Goal: Book appointment/travel/reservation

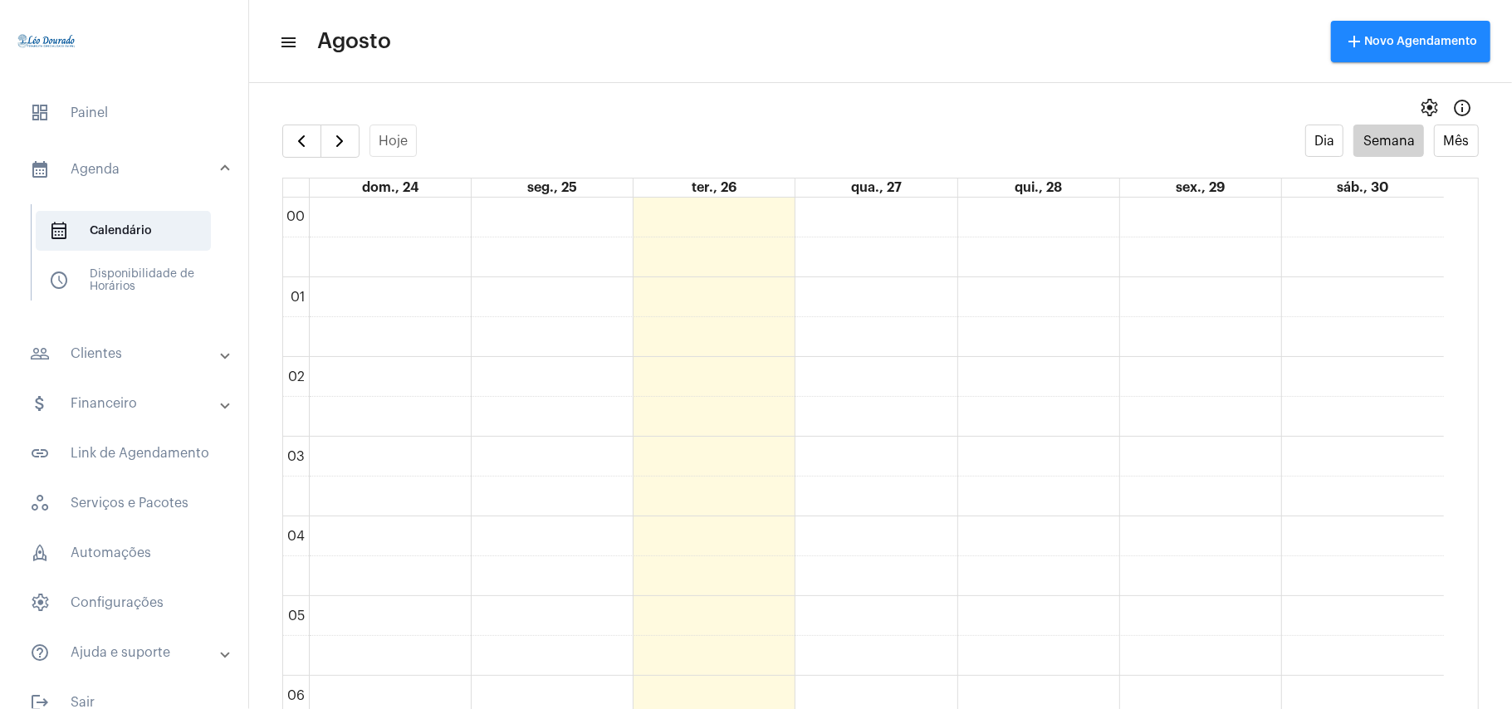
scroll to position [815, 0]
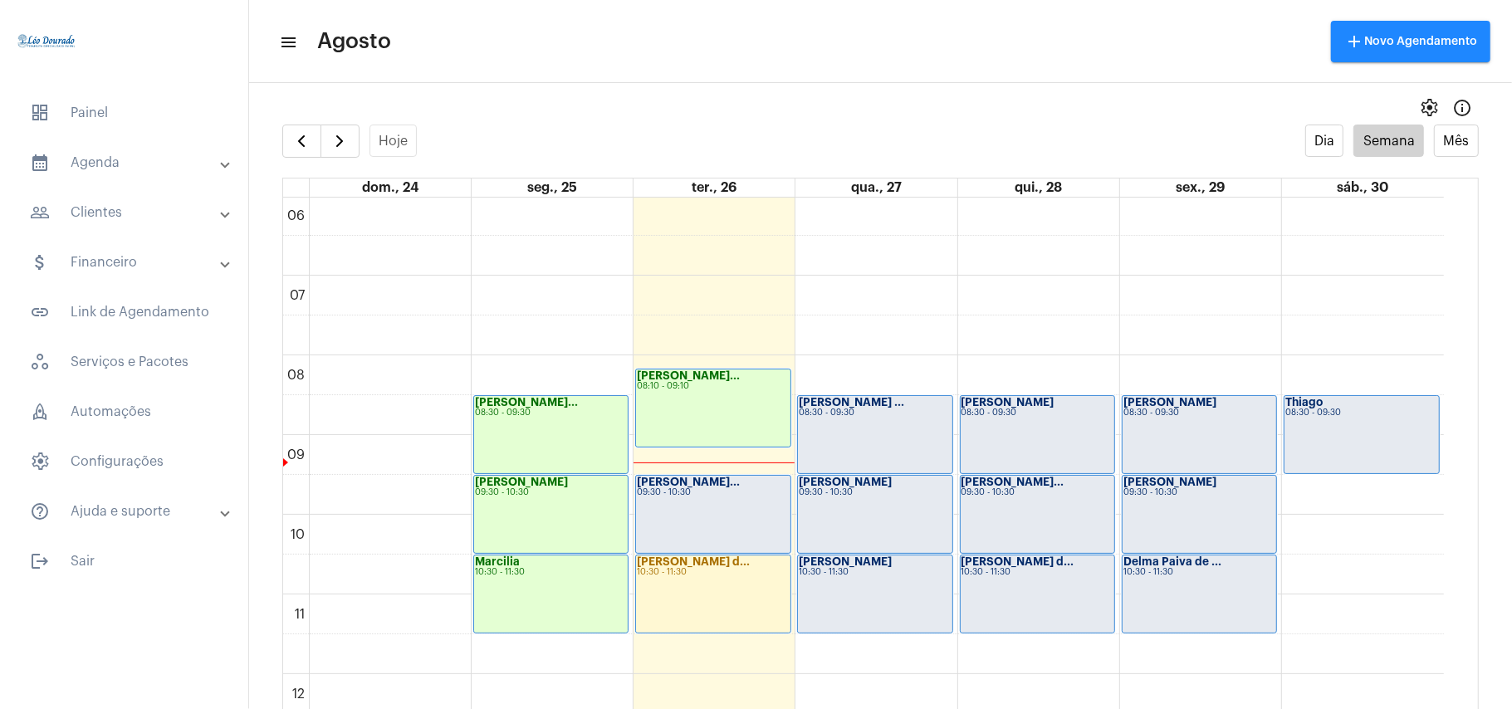
click at [775, 44] on mat-toolbar-row "menu Agosto add Novo Agendamento" at bounding box center [880, 41] width 1263 height 53
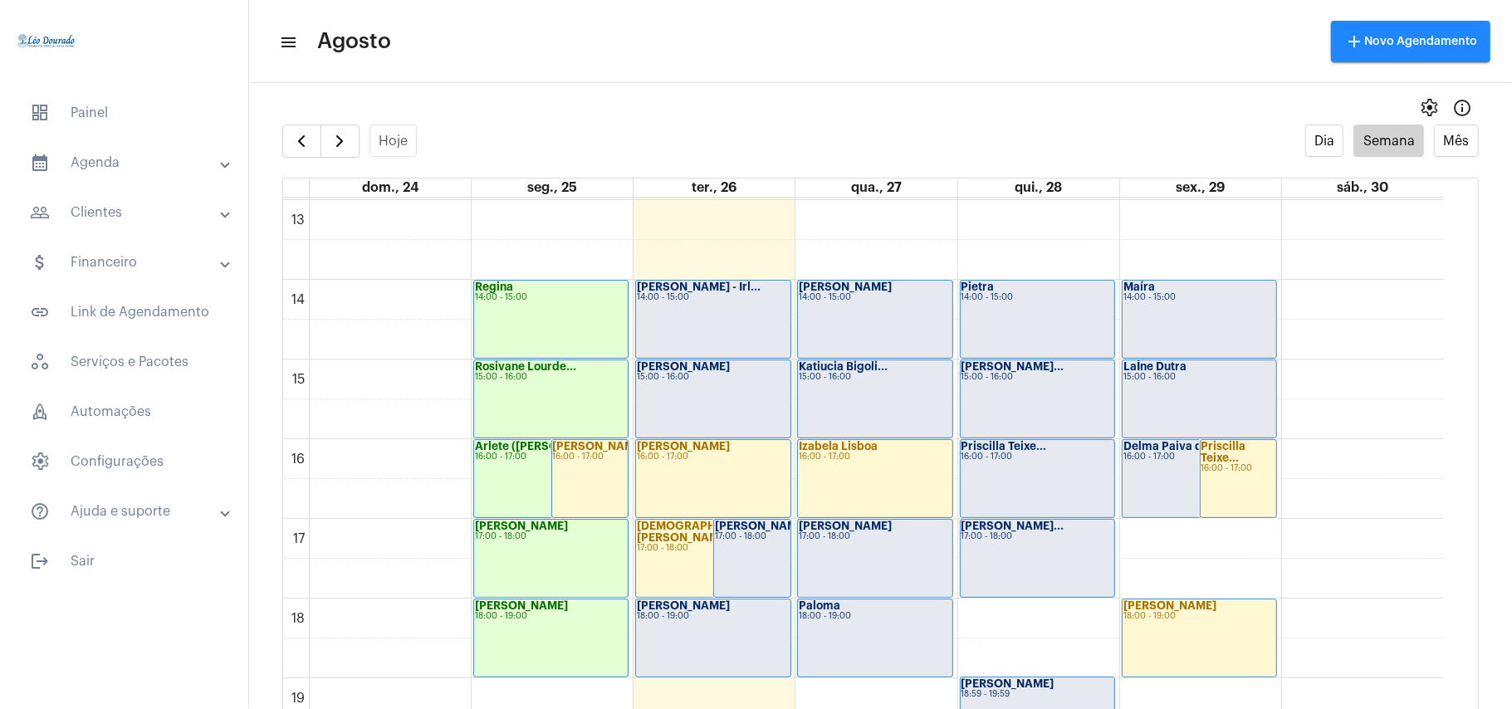
scroll to position [1144, 0]
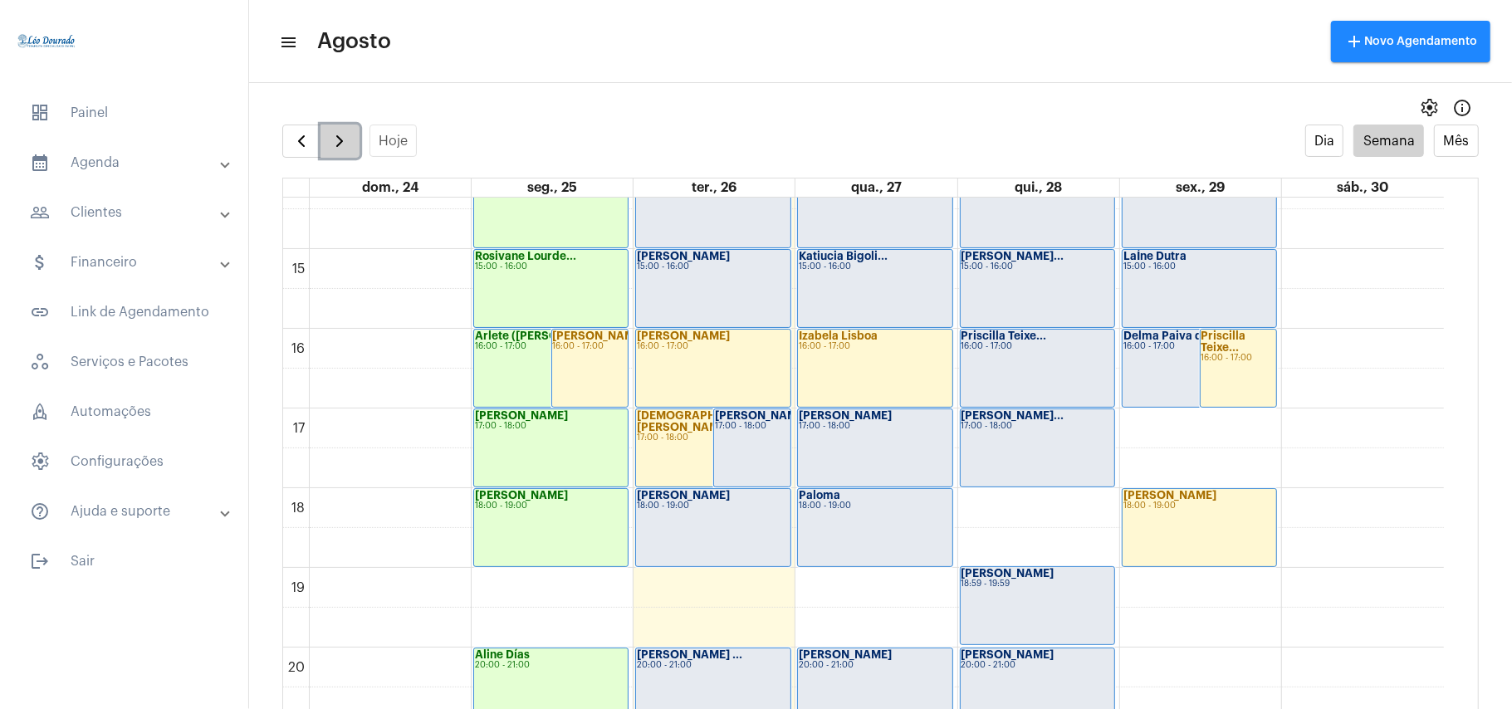
click at [343, 138] on span "button" at bounding box center [340, 141] width 20 height 20
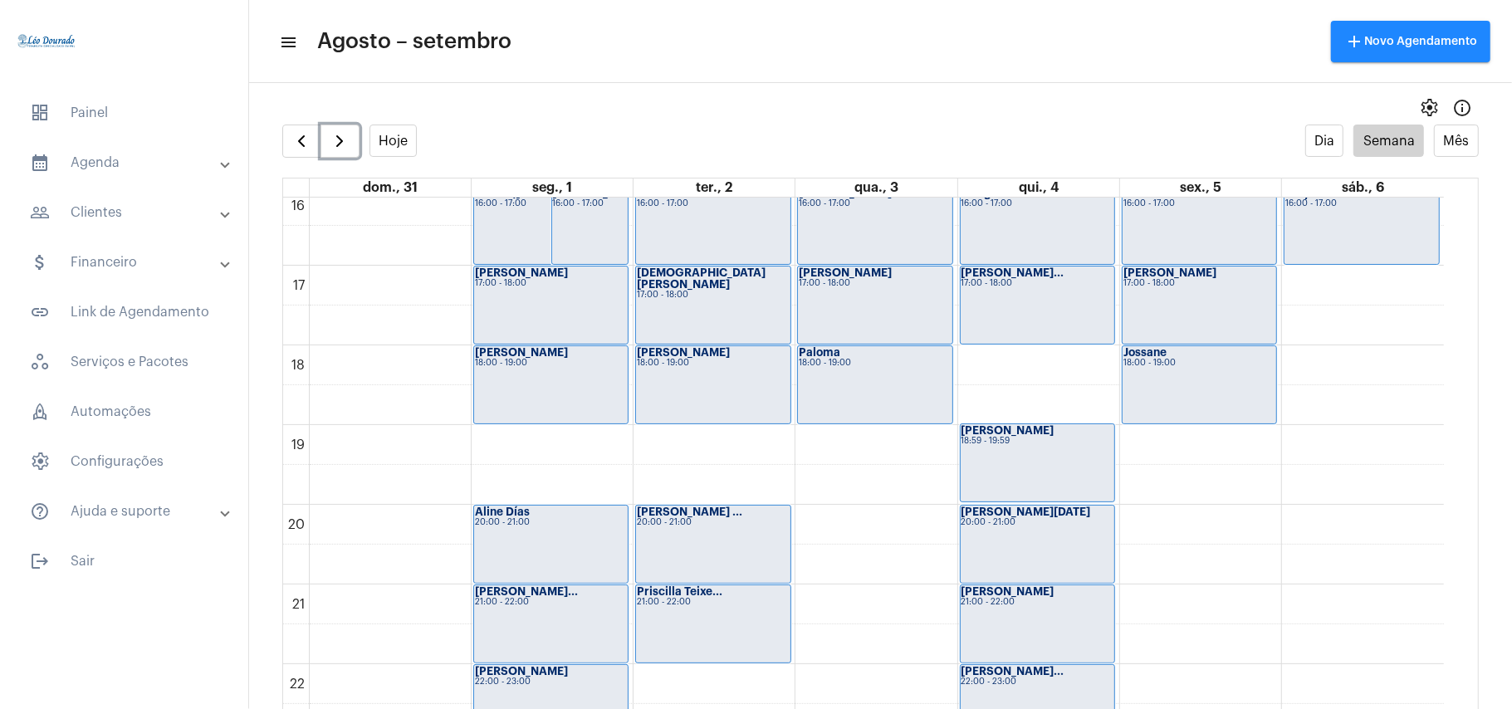
scroll to position [1254, 0]
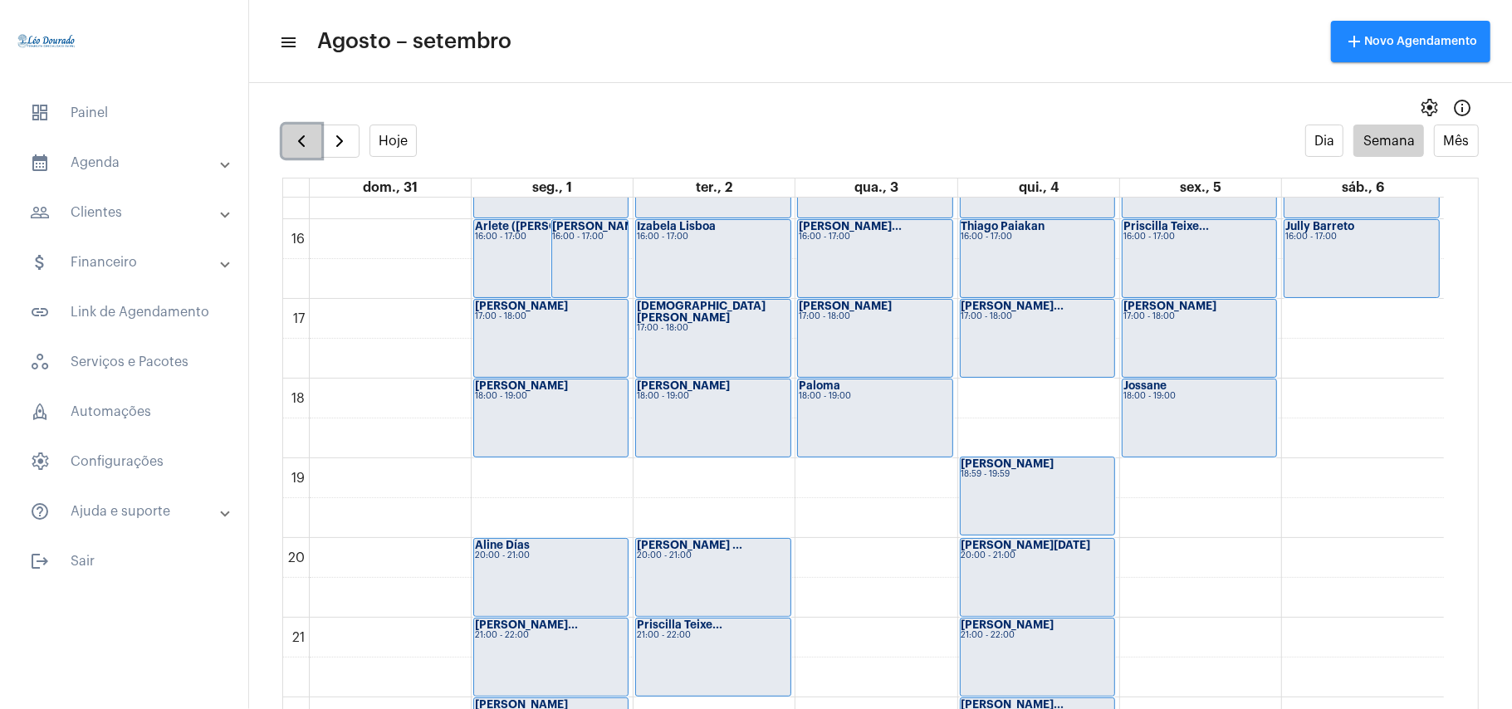
click at [306, 147] on span "button" at bounding box center [301, 141] width 20 height 20
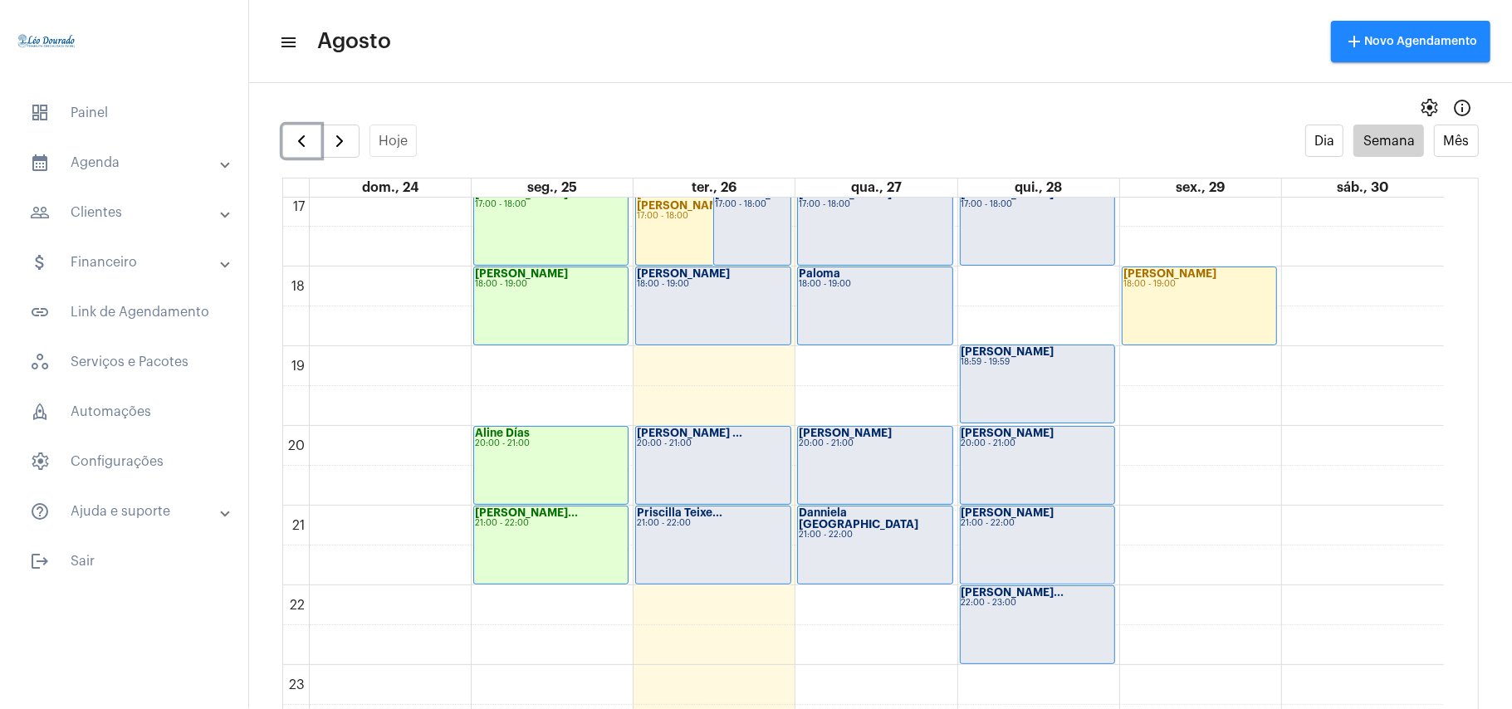
scroll to position [1369, 0]
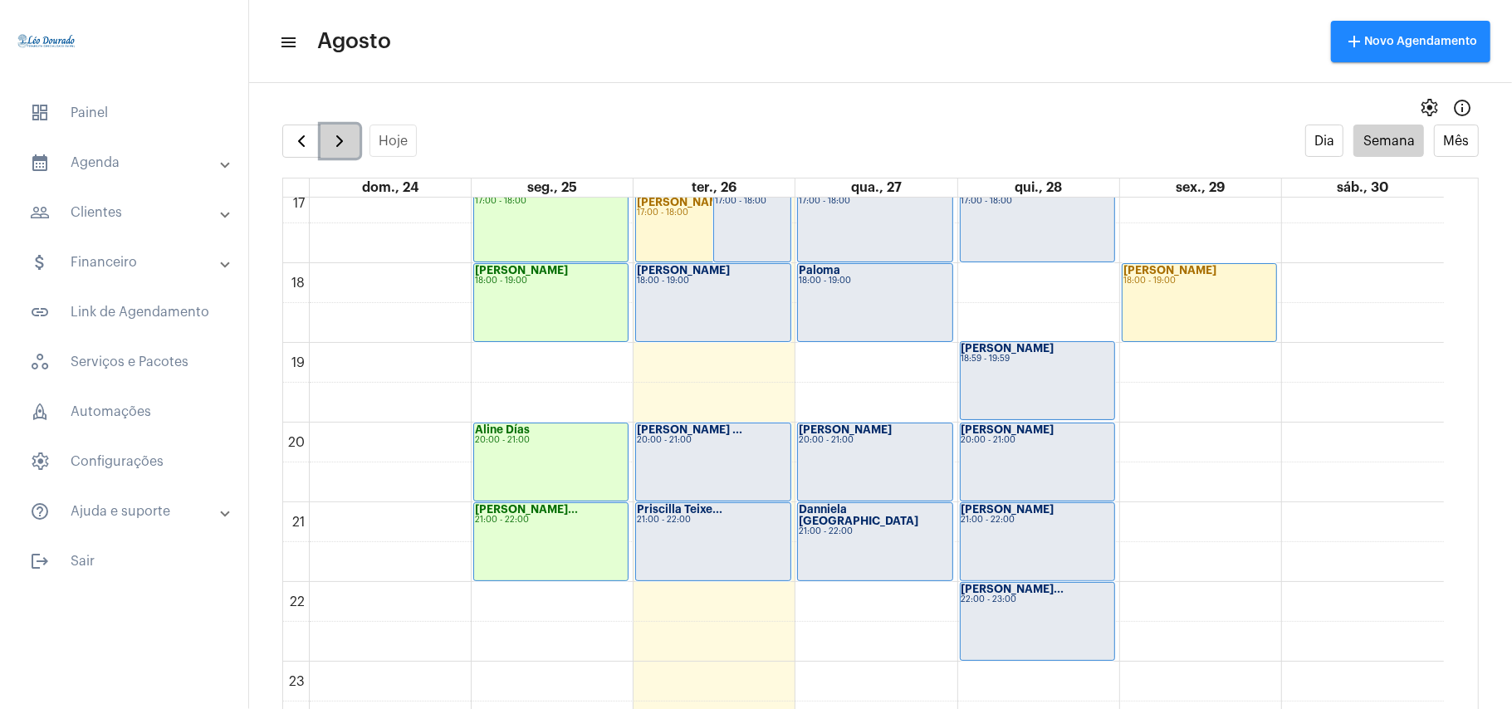
click at [340, 144] on span "button" at bounding box center [340, 141] width 20 height 20
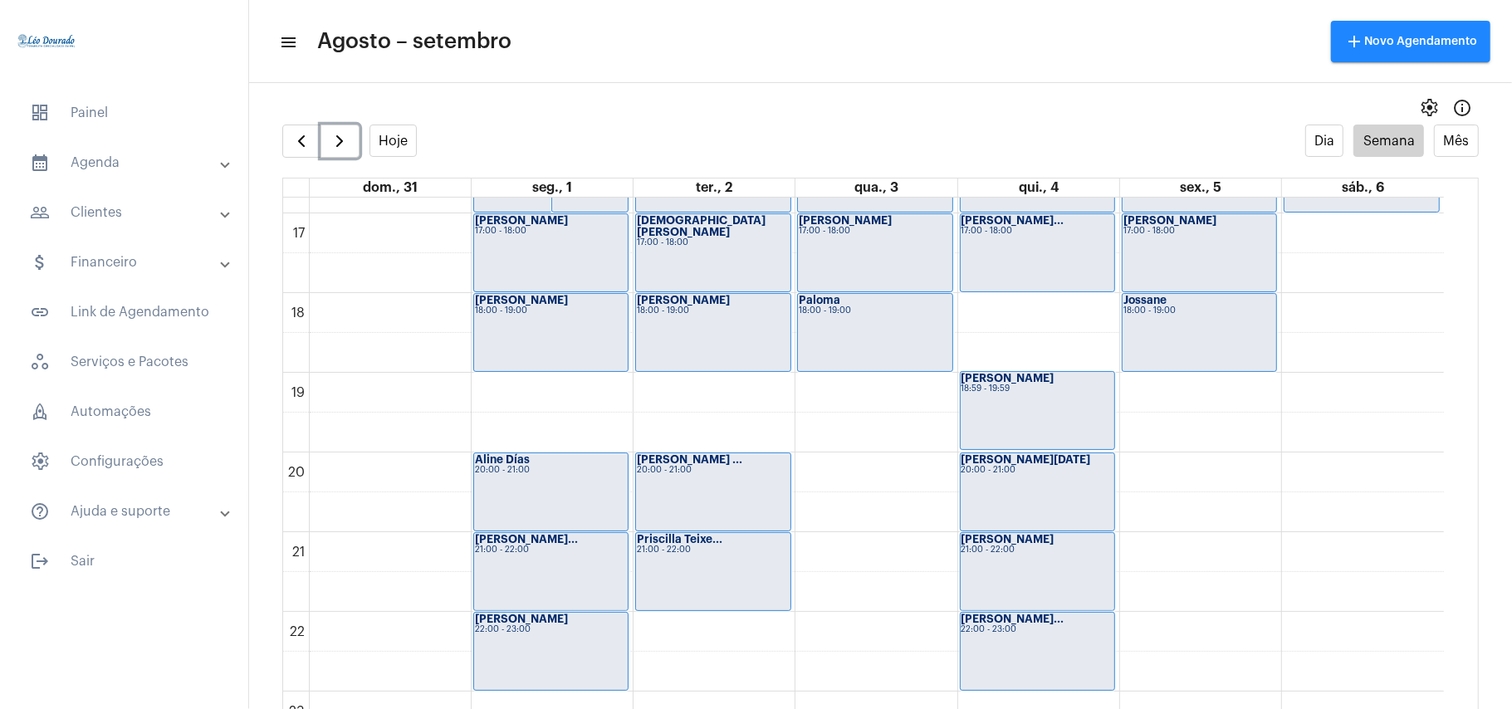
scroll to position [1365, 0]
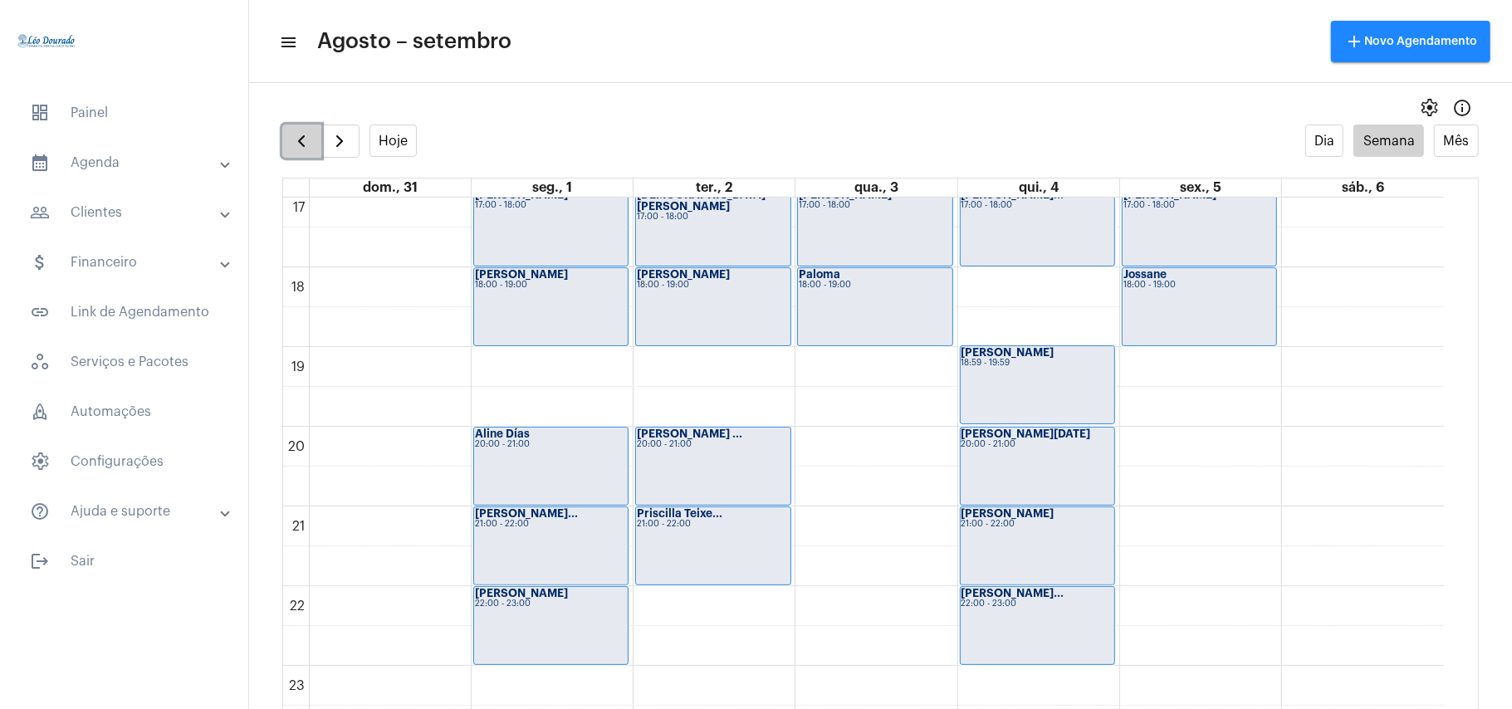
click at [290, 140] on button "button" at bounding box center [301, 141] width 39 height 33
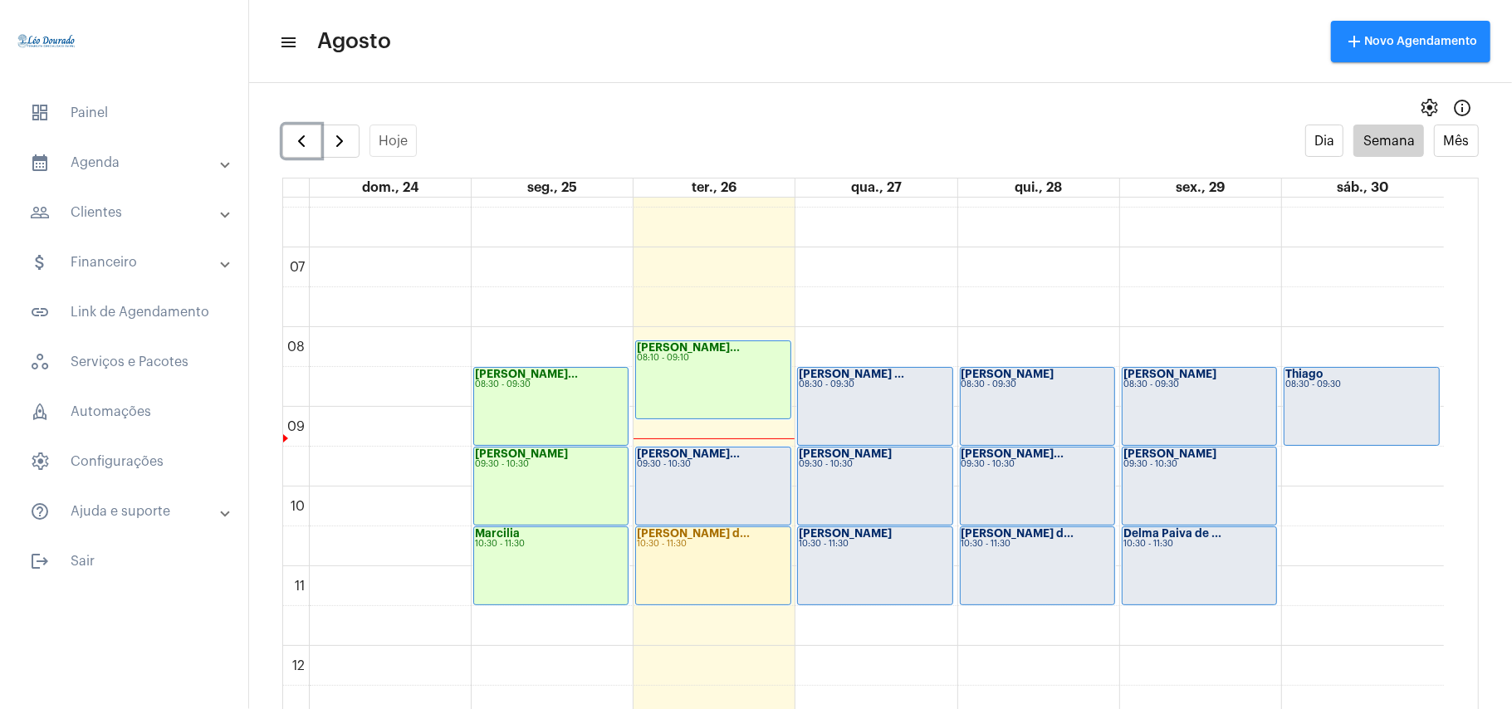
scroll to position [483, 0]
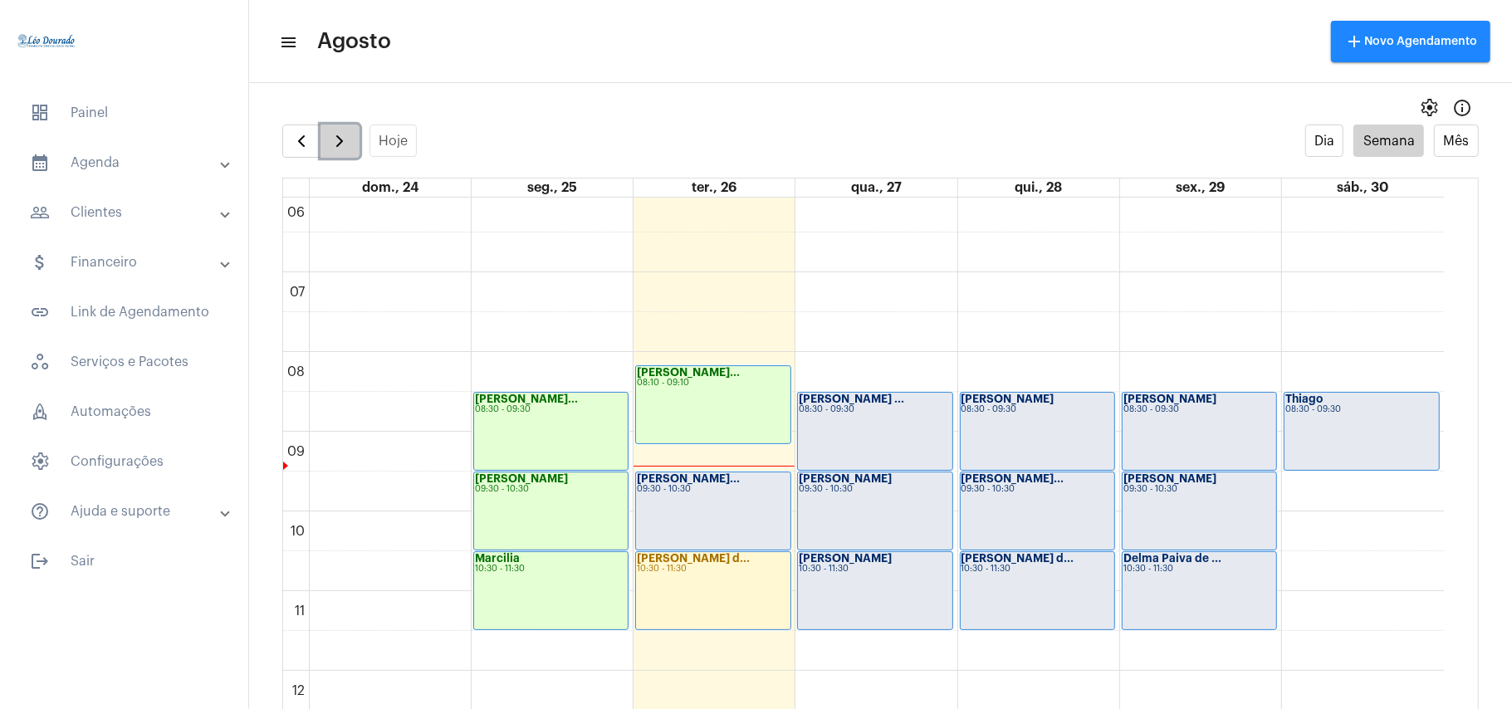
click at [340, 141] on span "button" at bounding box center [340, 141] width 20 height 20
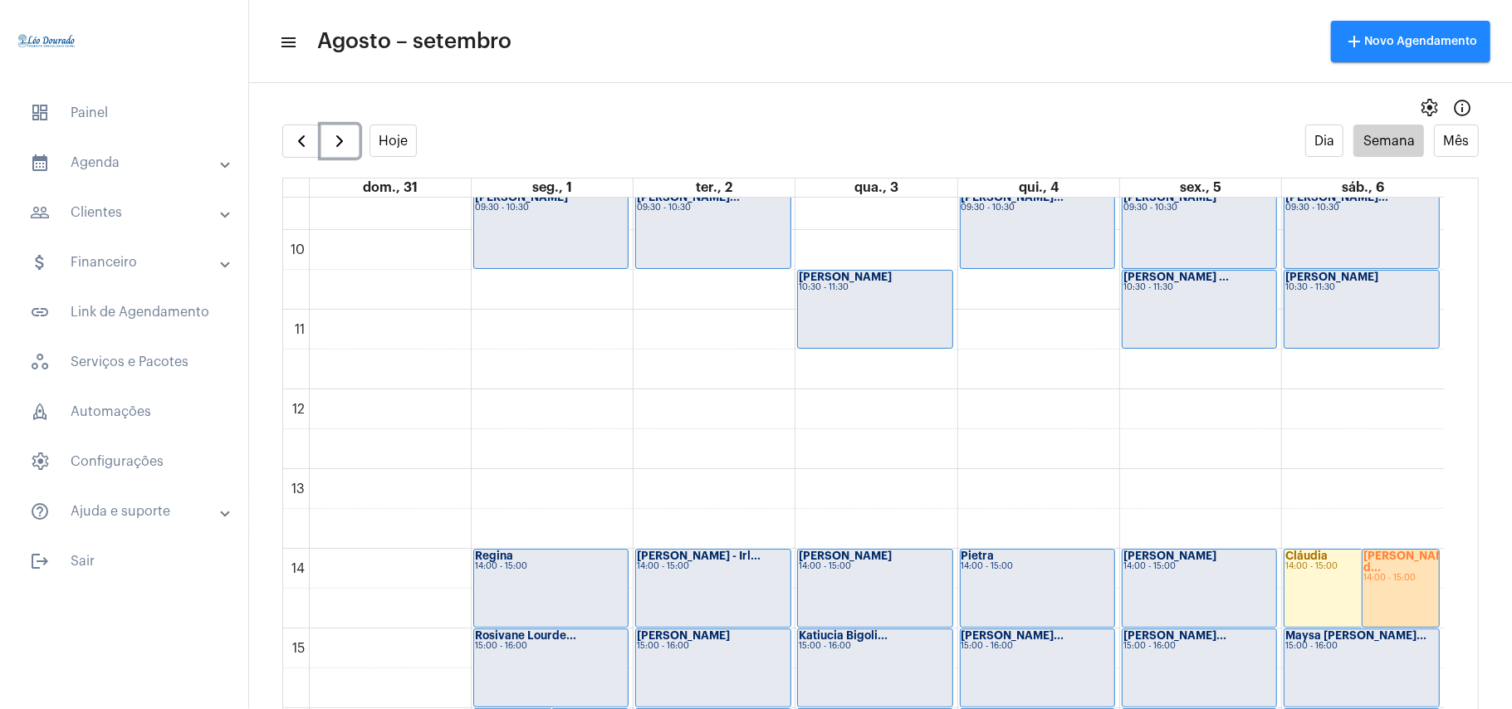
scroll to position [811, 0]
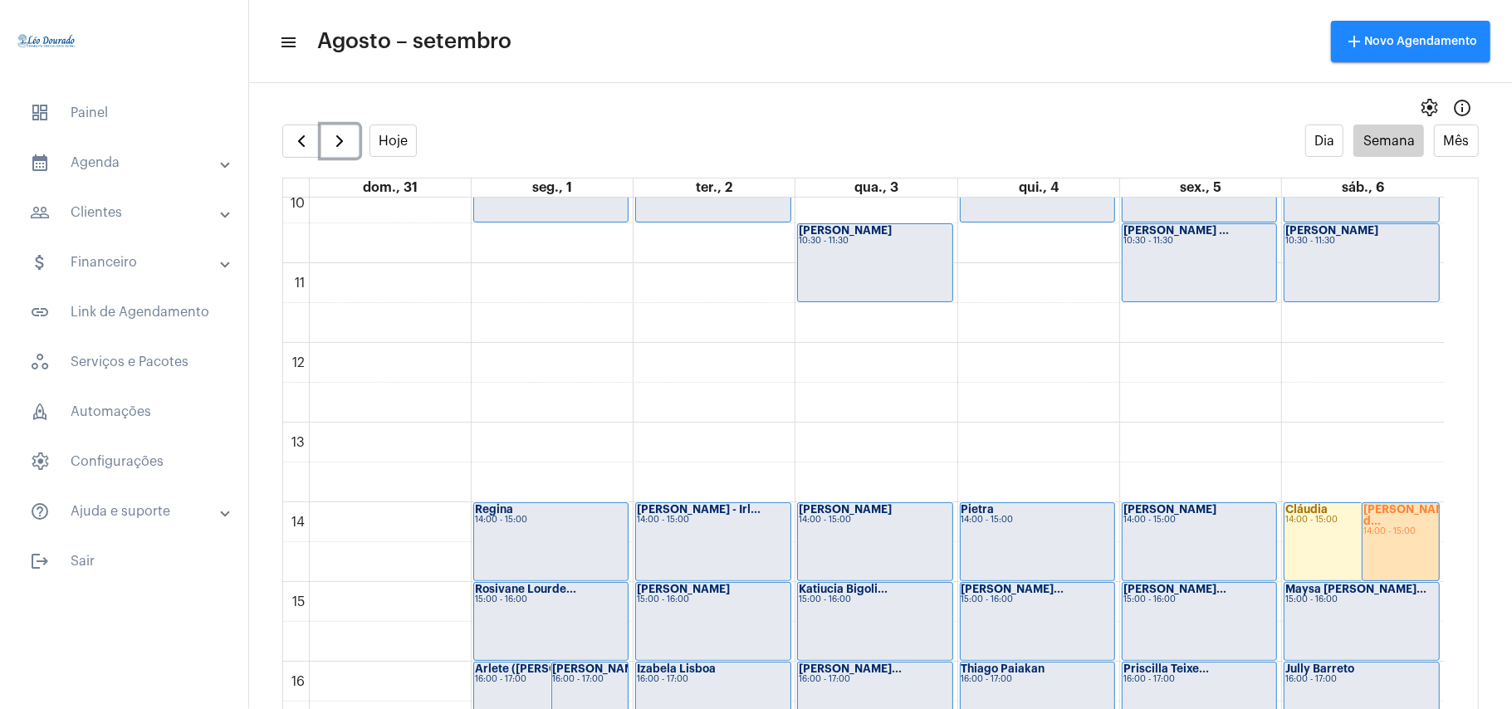
click at [1406, 531] on div "14:00 - 15:00" at bounding box center [1401, 531] width 75 height 9
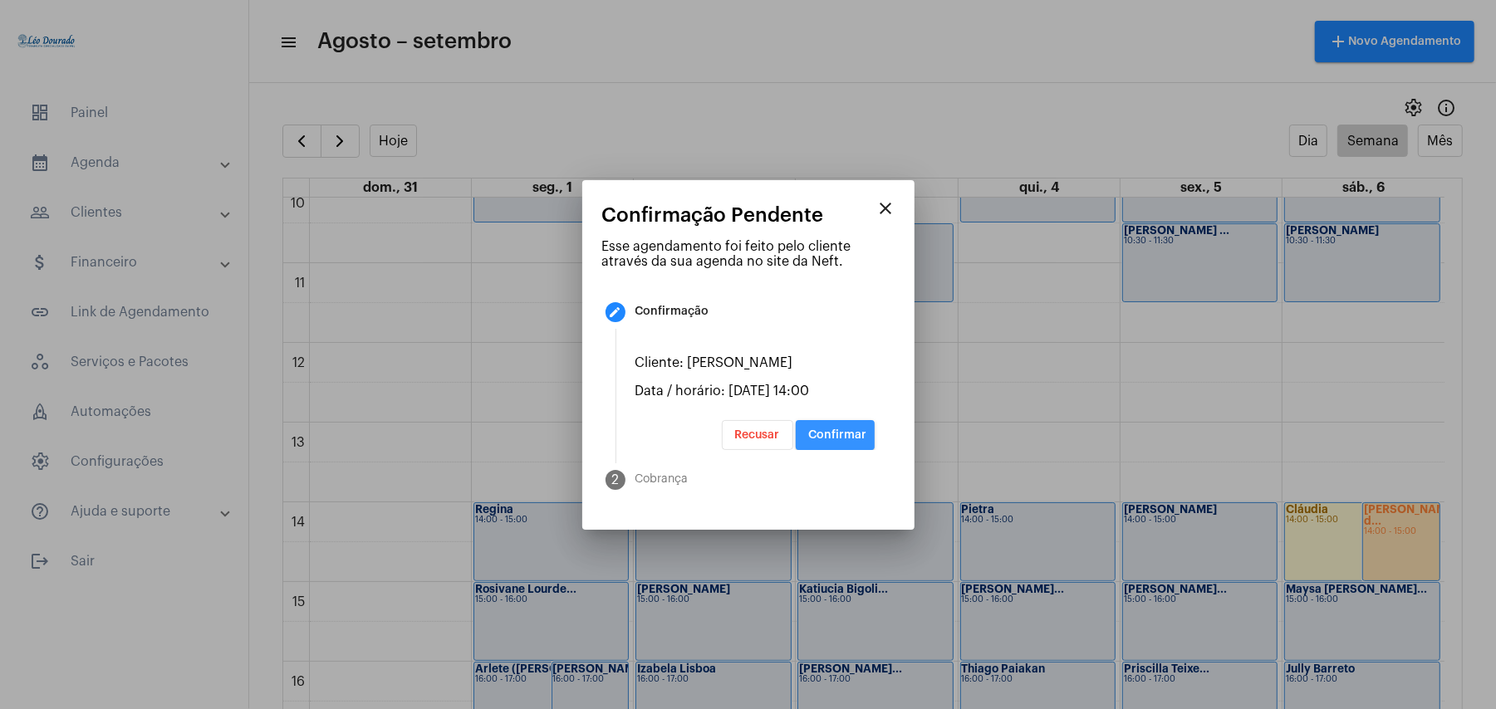
click at [835, 432] on span "Confirmar" at bounding box center [838, 435] width 58 height 12
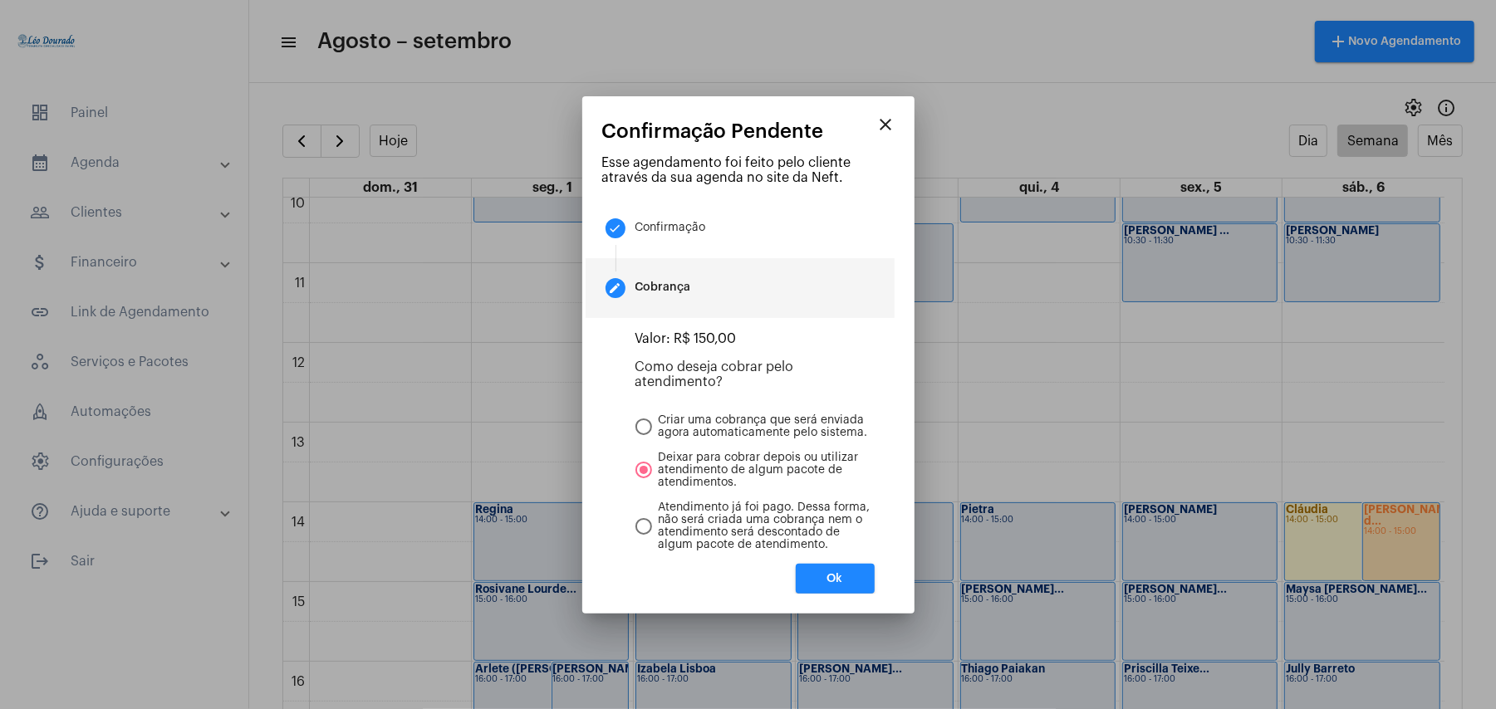
click at [827, 579] on span "Ok" at bounding box center [835, 579] width 16 height 12
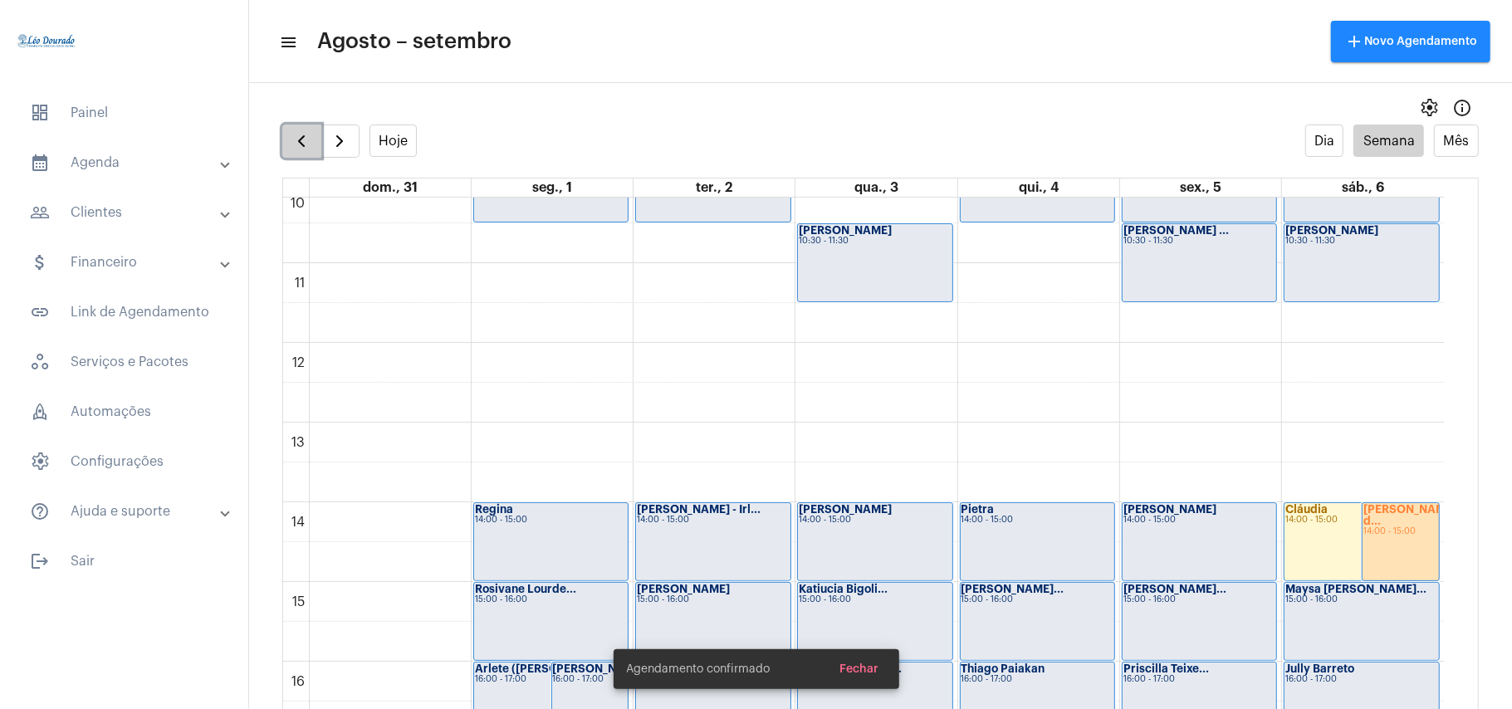
click at [297, 138] on span "button" at bounding box center [301, 141] width 20 height 20
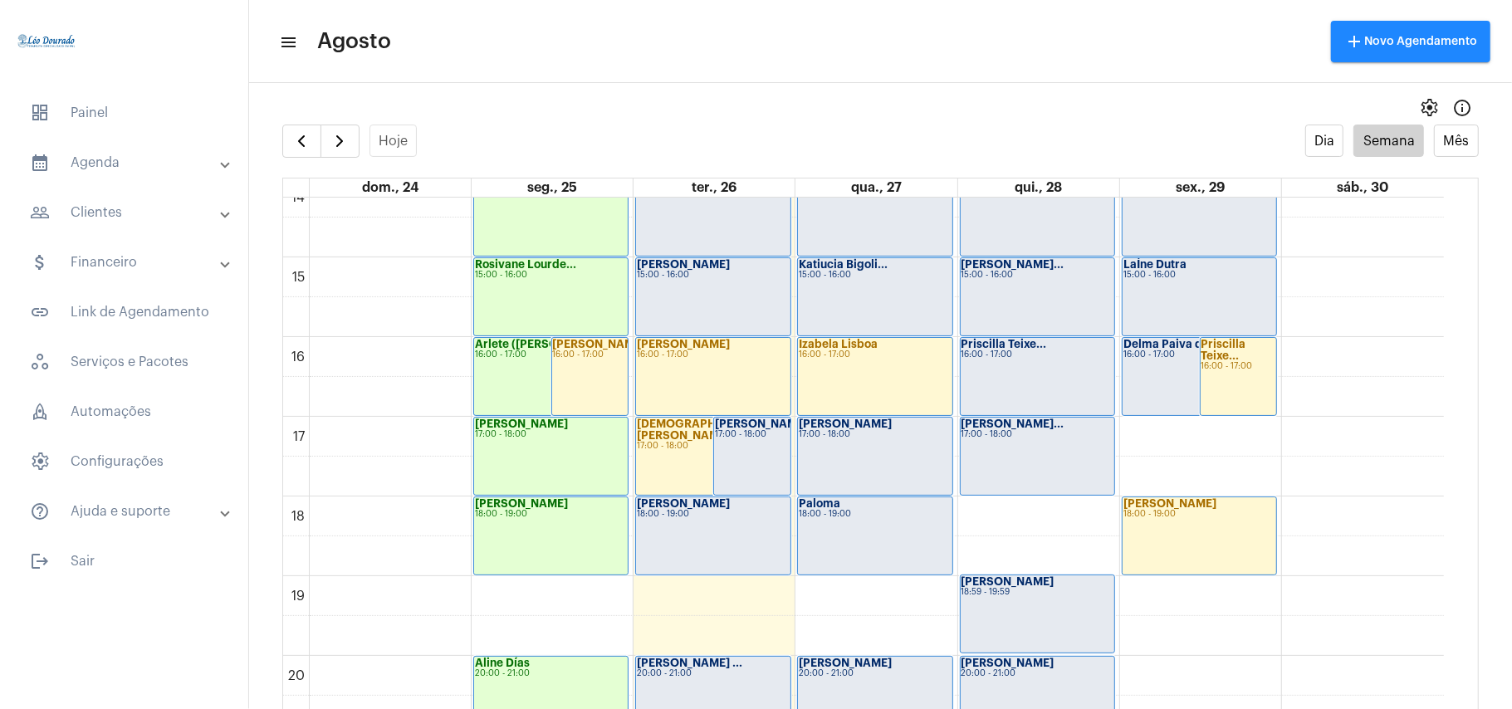
scroll to position [1256, 0]
